Goal: Information Seeking & Learning: Learn about a topic

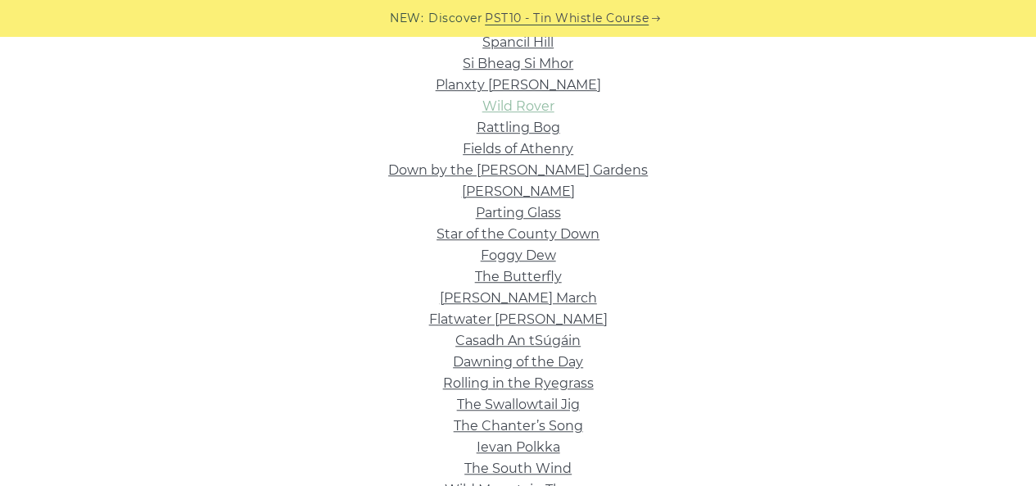
scroll to position [515, 0]
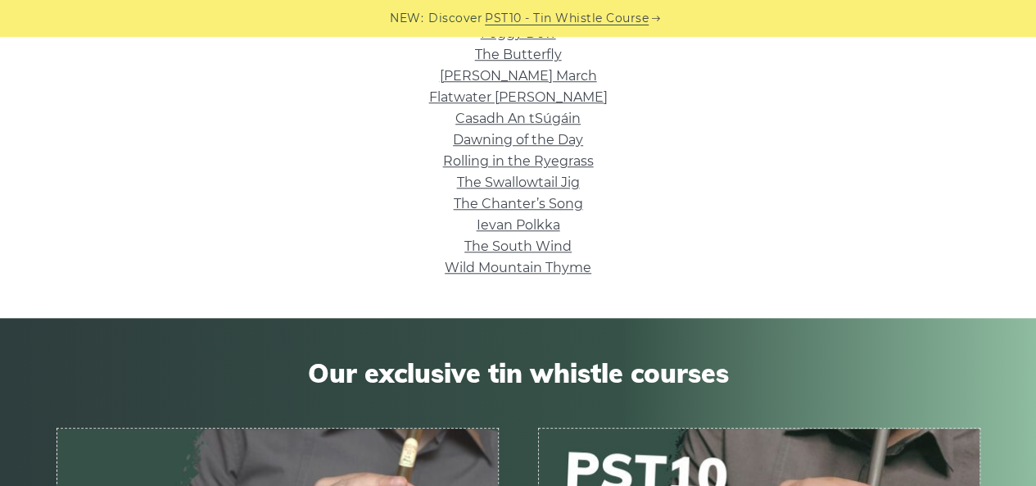
scroll to position [693, 0]
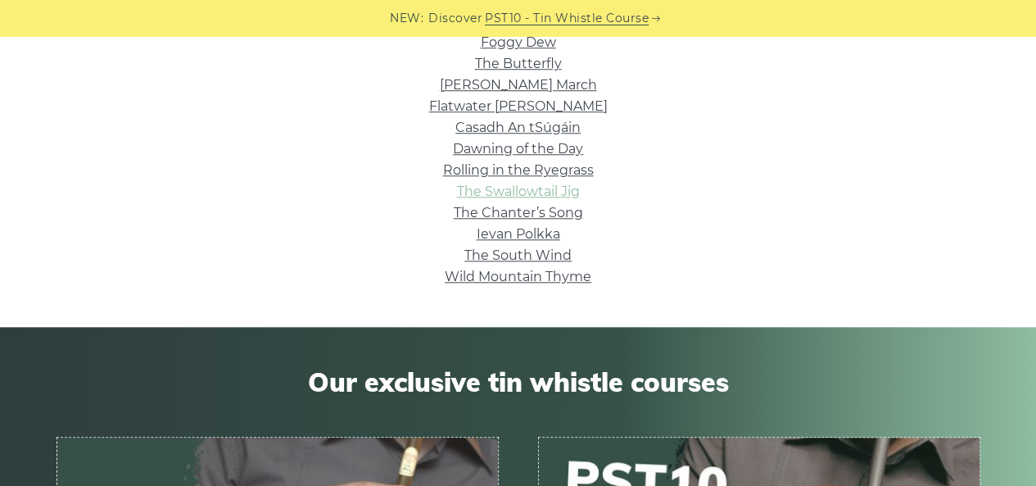
click at [458, 185] on link "The Swallowtail Jig" at bounding box center [518, 191] width 123 height 16
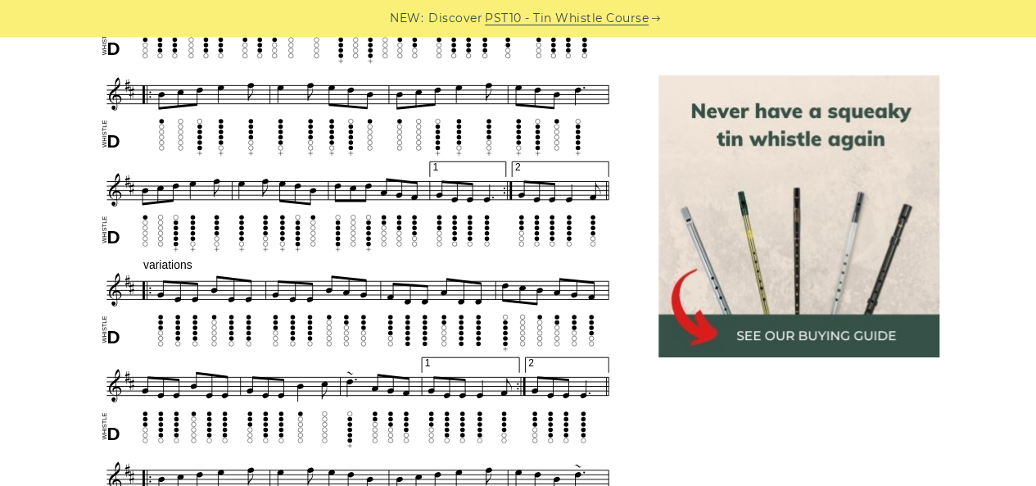
scroll to position [738, 0]
